Goal: Task Accomplishment & Management: Use online tool/utility

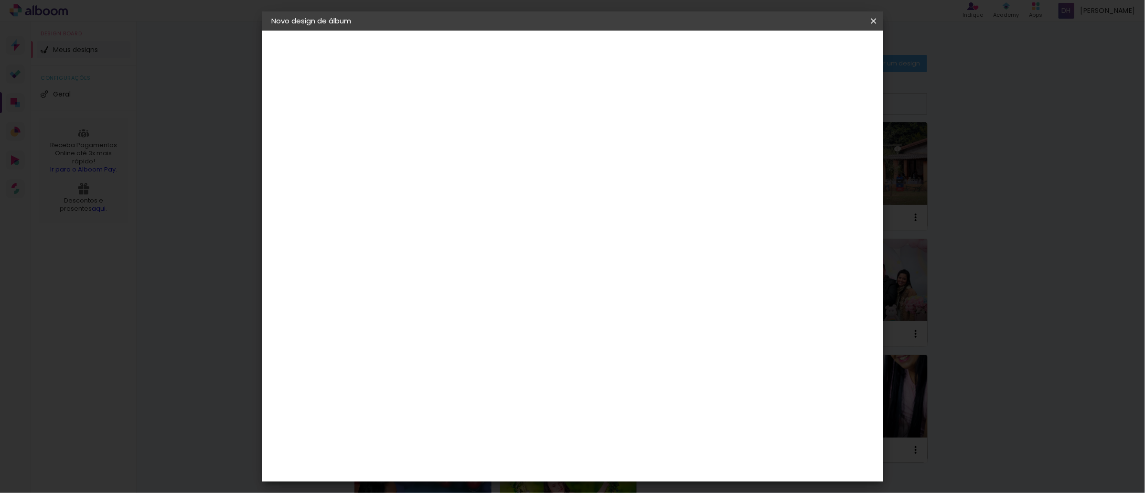
click at [873, 21] on iron-icon at bounding box center [873, 21] width 11 height 10
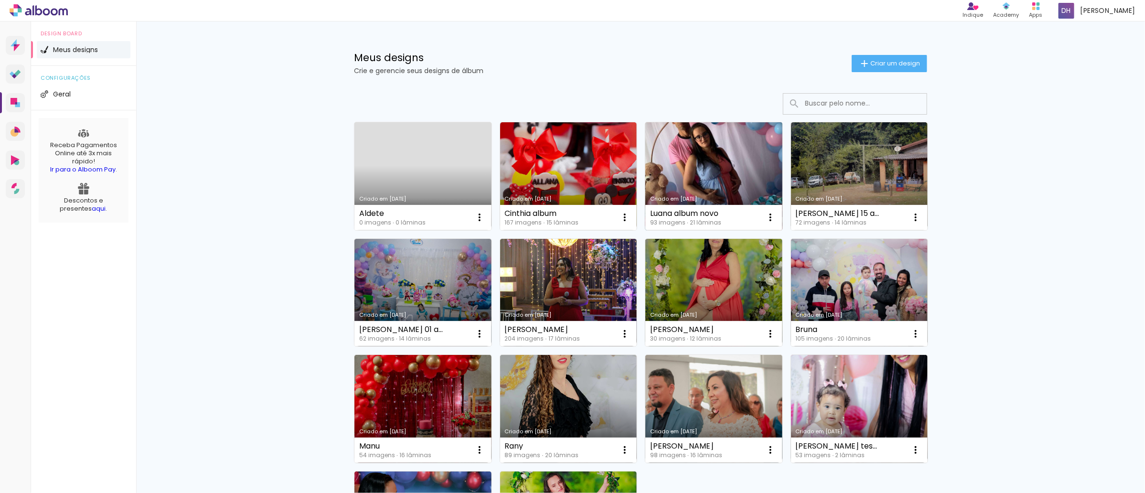
click at [718, 209] on div "Luana album novo 93 imagens ∙ 21 lâminas Abrir Fazer uma cópia Excluir" at bounding box center [713, 217] width 137 height 25
click at [721, 185] on link "Criado em [DATE]" at bounding box center [713, 176] width 137 height 108
click at [0, 0] on neon-animated-pages "Confirmar Cancelar" at bounding box center [0, 0] width 0 height 0
